Goal: Task Accomplishment & Management: Manage account settings

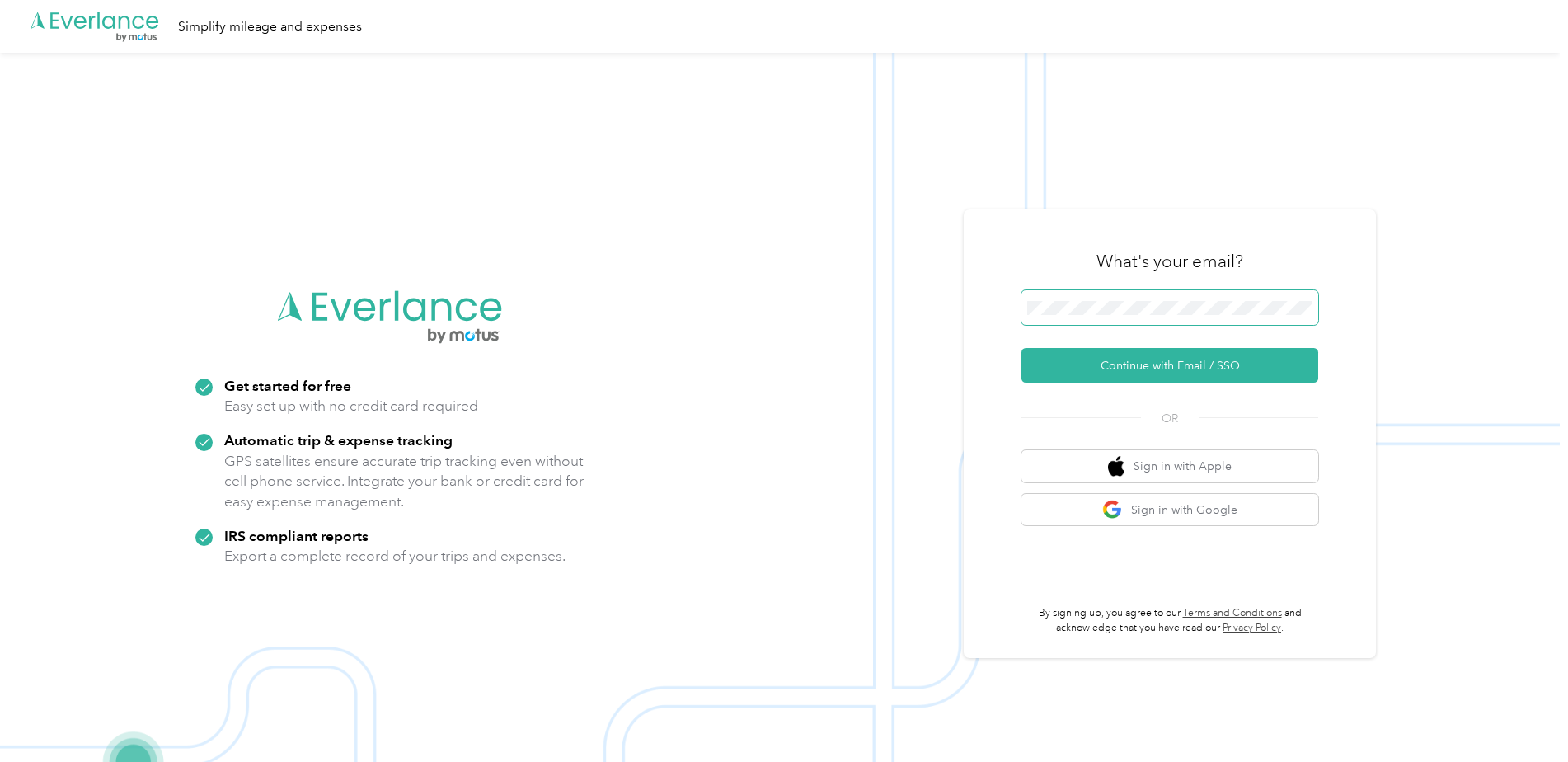
click at [1122, 292] on span at bounding box center [1170, 307] width 297 height 35
click at [1133, 369] on button "Continue with Email / SSO" at bounding box center [1170, 365] width 297 height 35
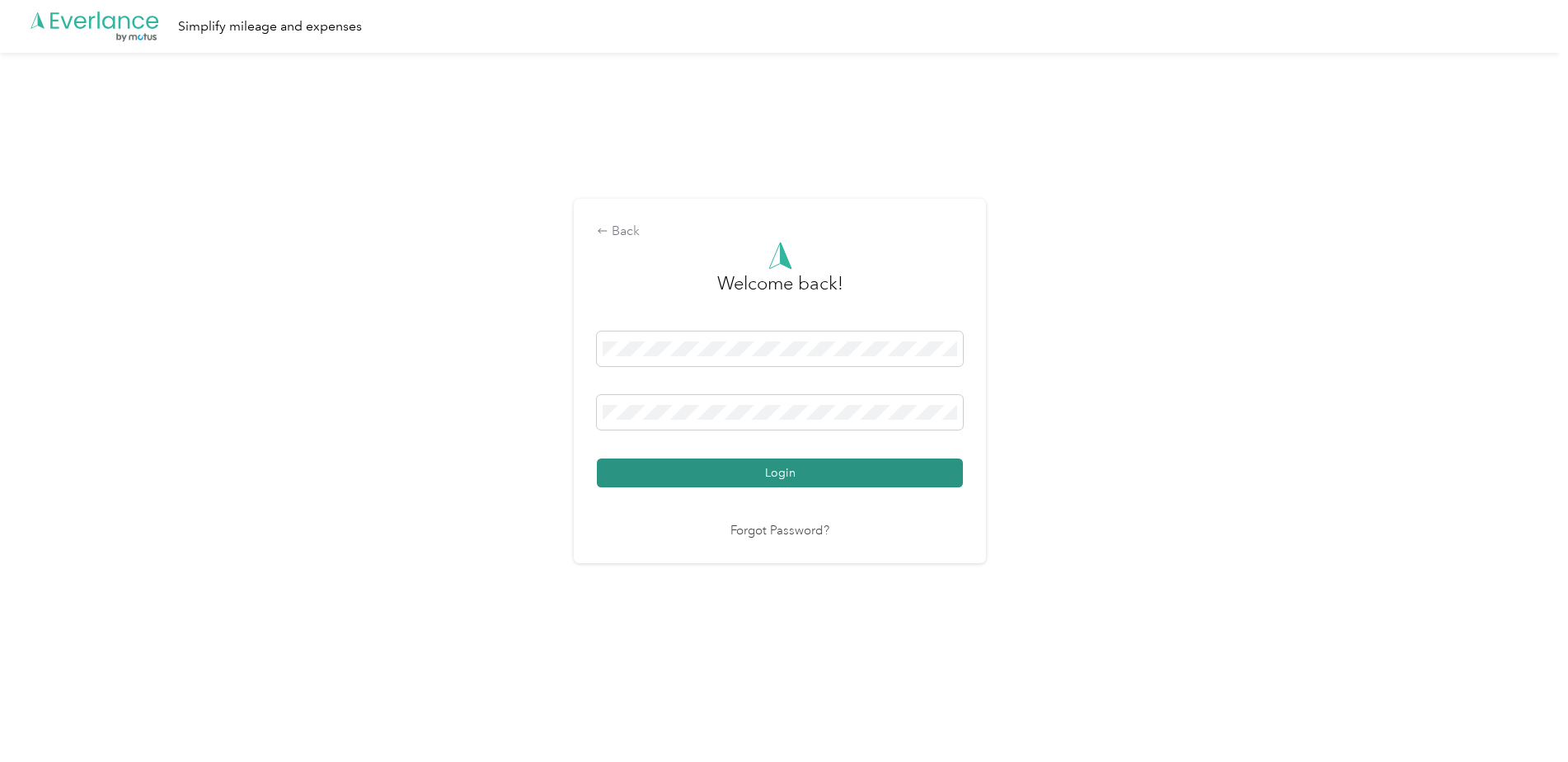
click at [597, 459] on button "Login" at bounding box center [780, 473] width 366 height 29
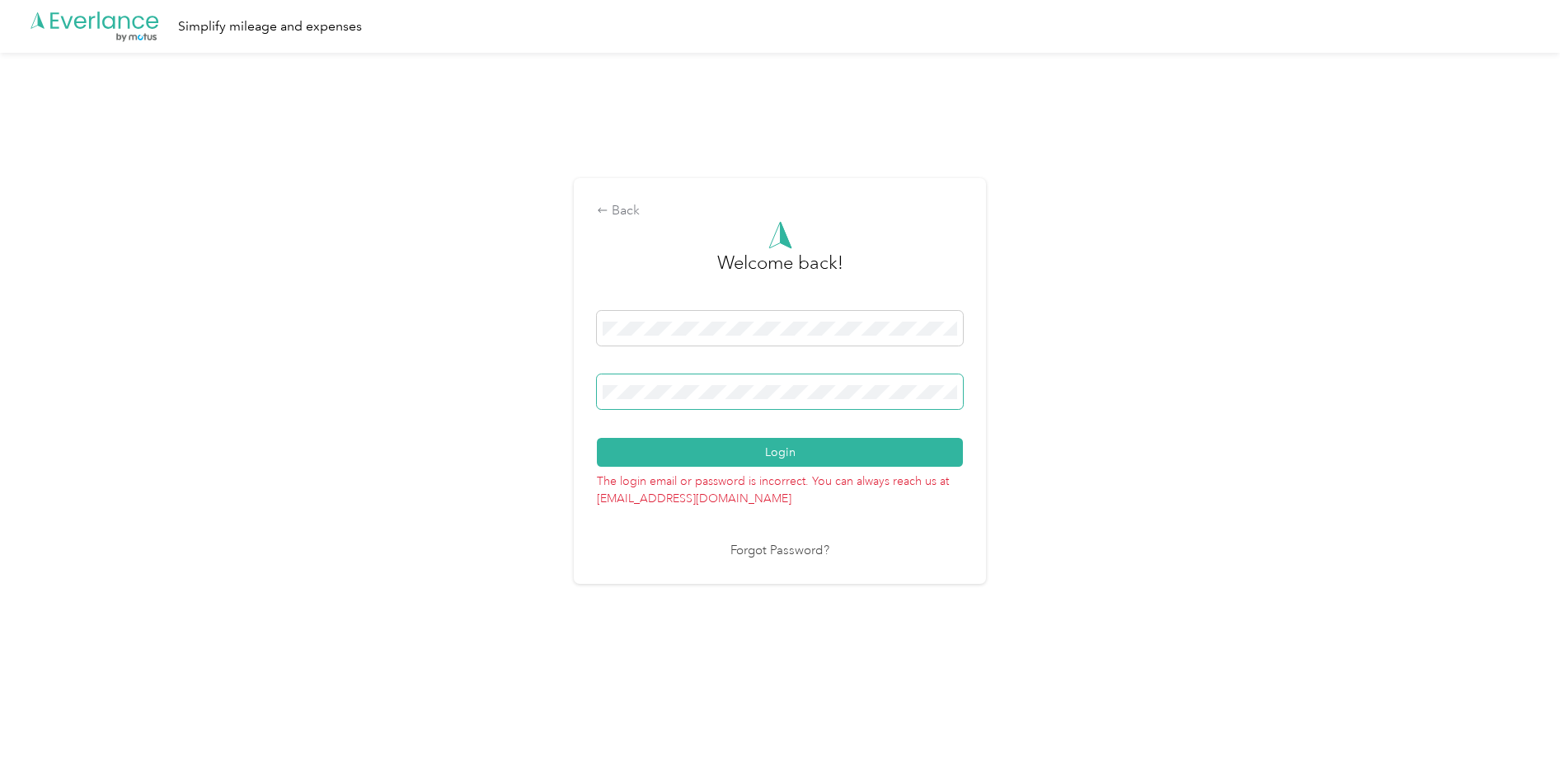
click at [597, 438] on button "Login" at bounding box center [780, 452] width 366 height 29
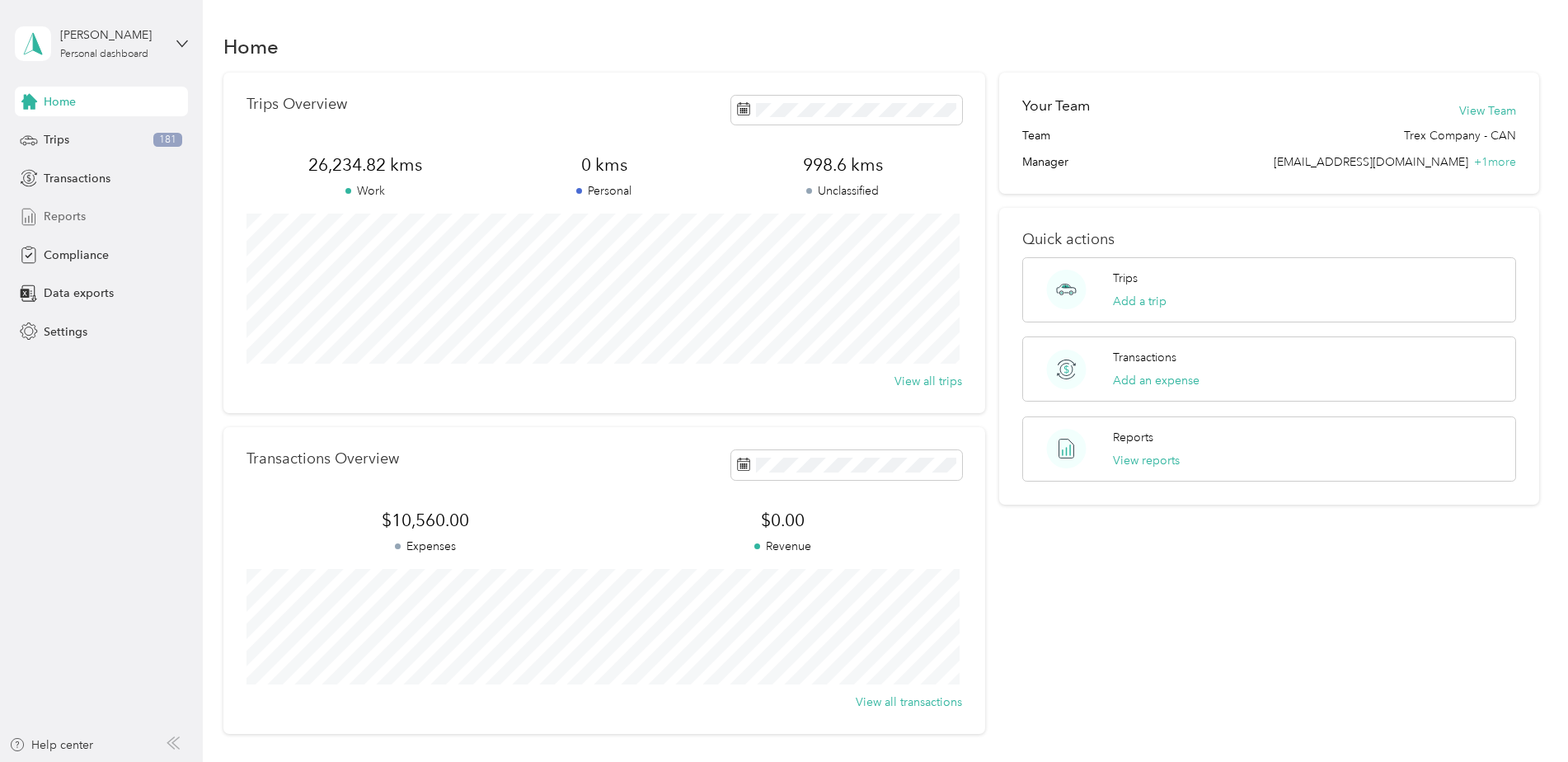
click at [48, 210] on span "Reports" at bounding box center [64, 216] width 42 height 17
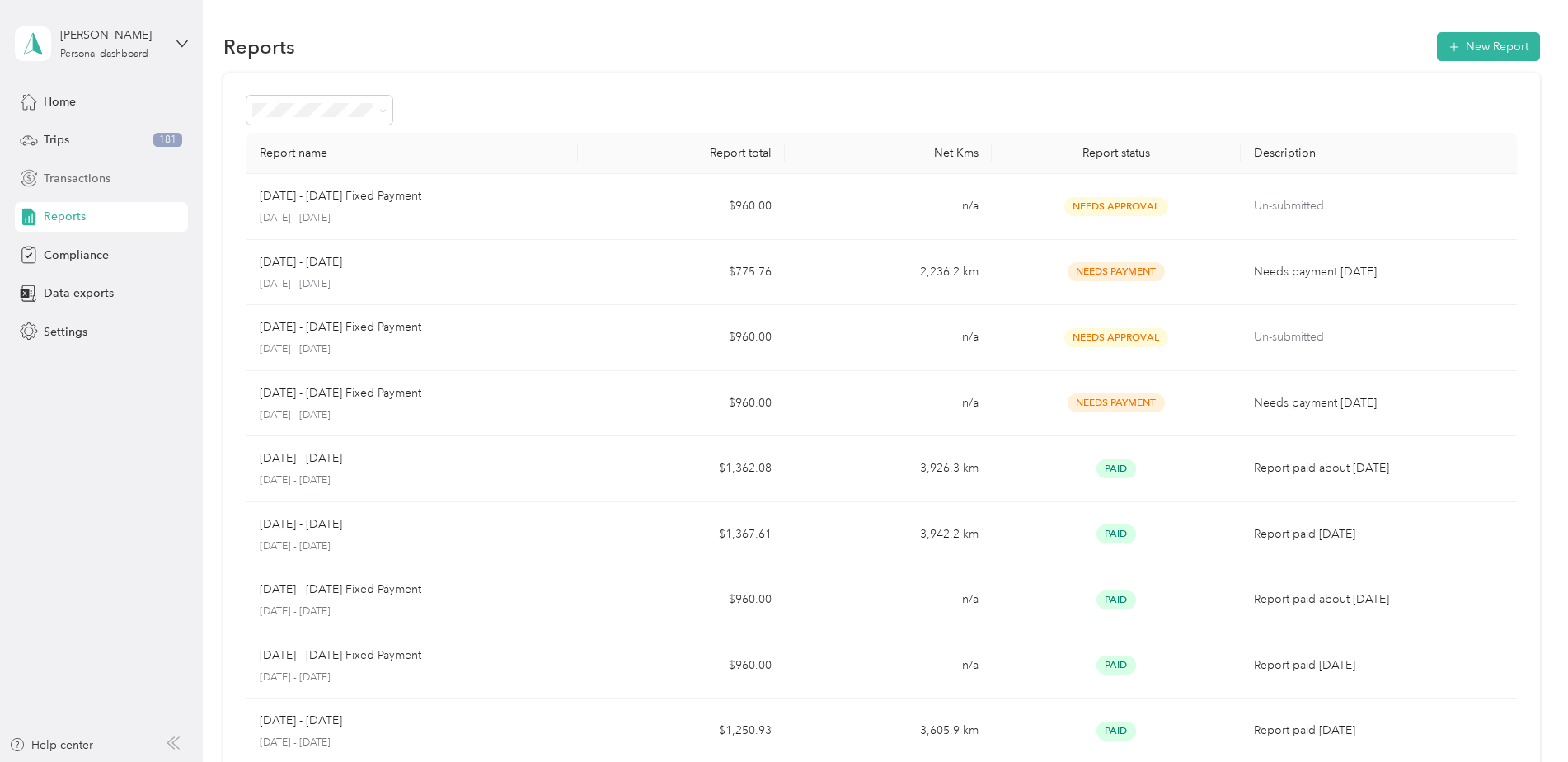
click at [90, 185] on span "Transactions" at bounding box center [76, 178] width 67 height 17
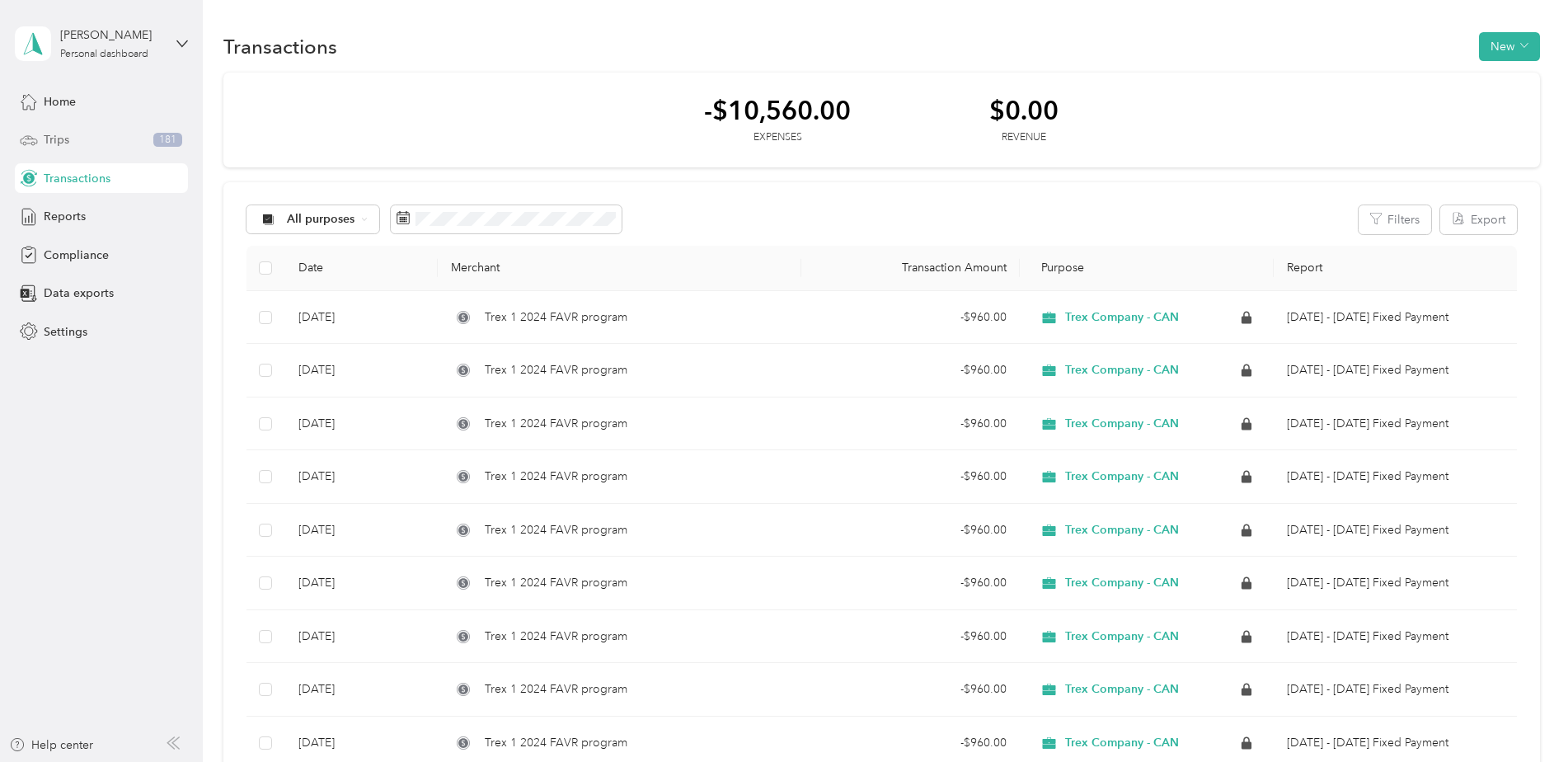
click at [98, 137] on div "Trips 181" at bounding box center [101, 140] width 173 height 29
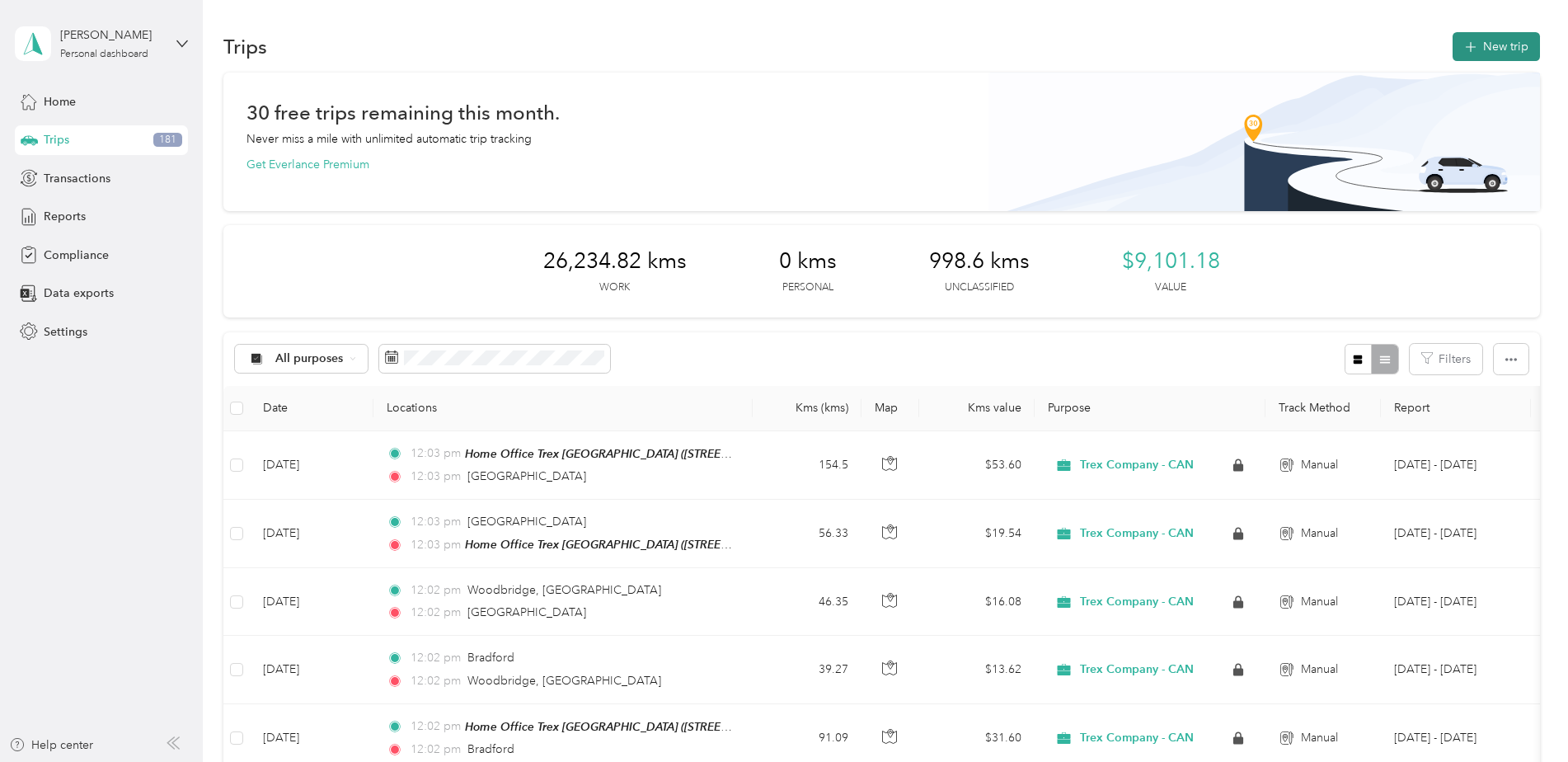
click at [1487, 48] on button "New trip" at bounding box center [1496, 46] width 87 height 29
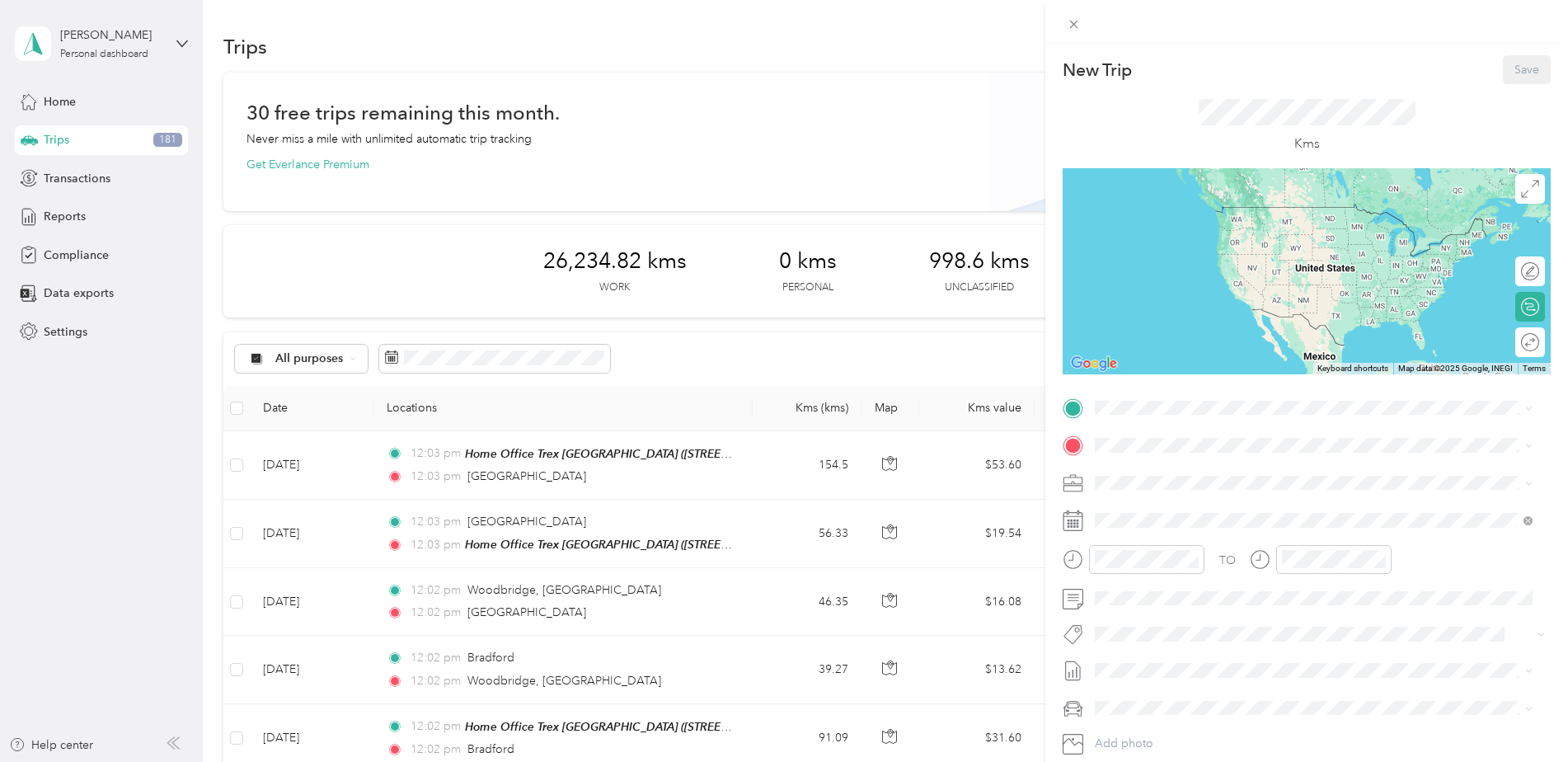
click at [692, 57] on div "New Trip Save This trip cannot be edited because it is either under review, app…" at bounding box center [784, 381] width 1568 height 762
